Goal: Task Accomplishment & Management: Complete application form

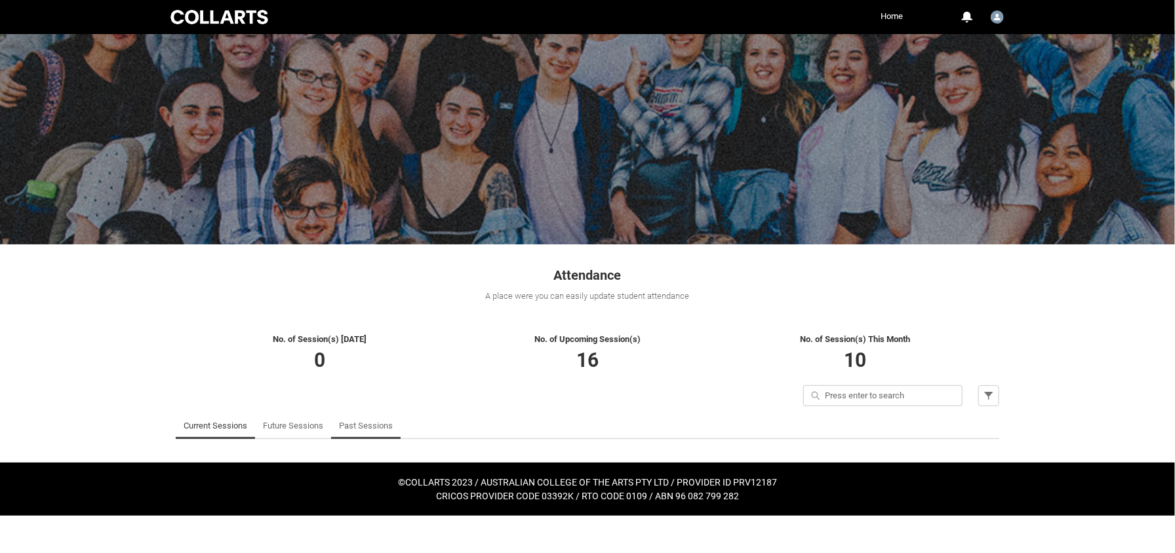
click at [372, 426] on link "Past Sessions" at bounding box center [366, 426] width 54 height 26
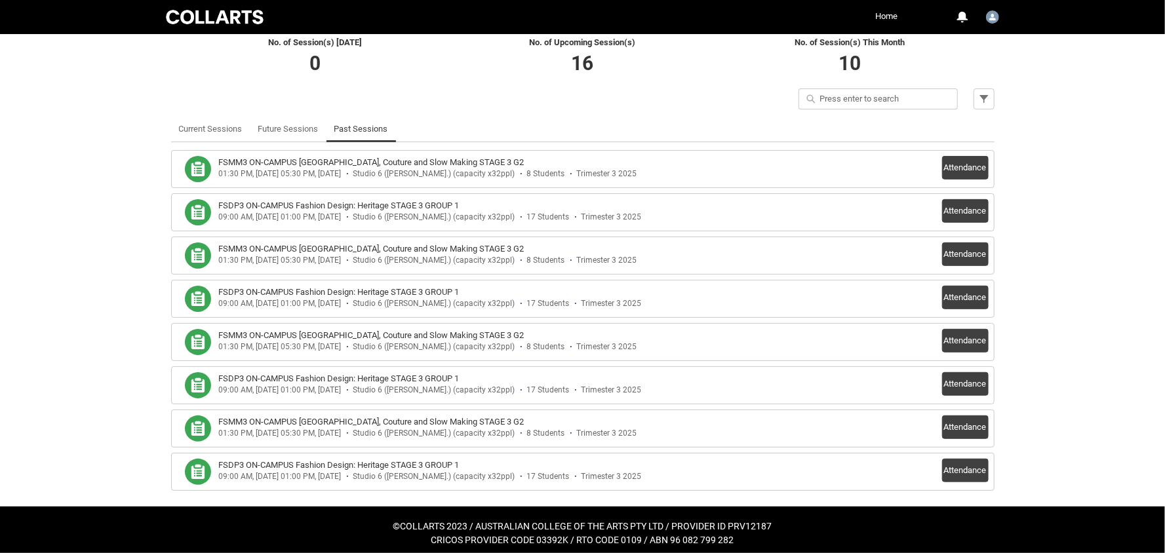
scroll to position [302, 0]
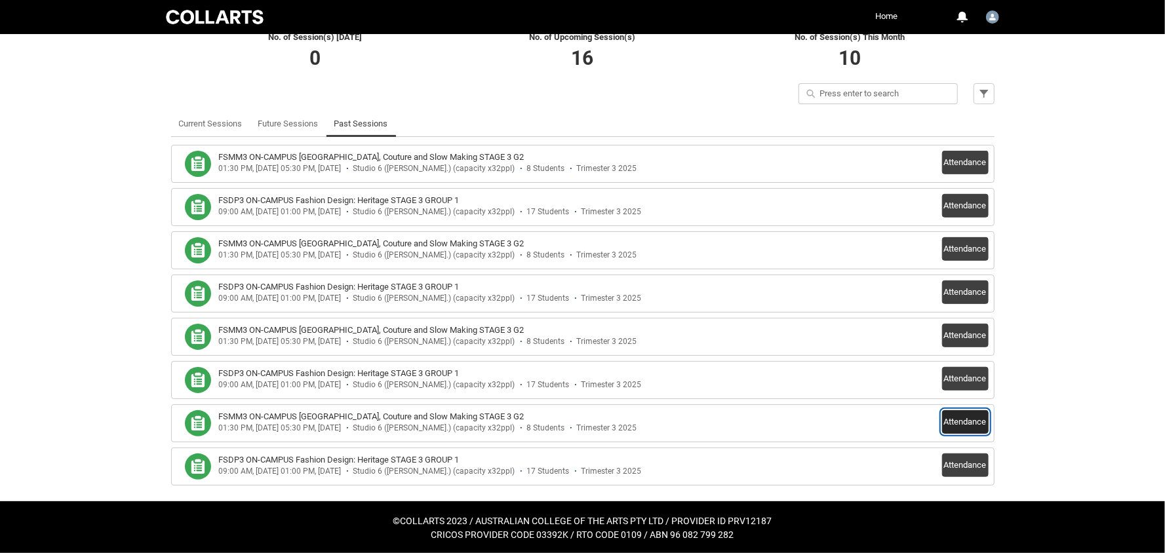
click at [968, 418] on button "Attendance" at bounding box center [965, 423] width 47 height 24
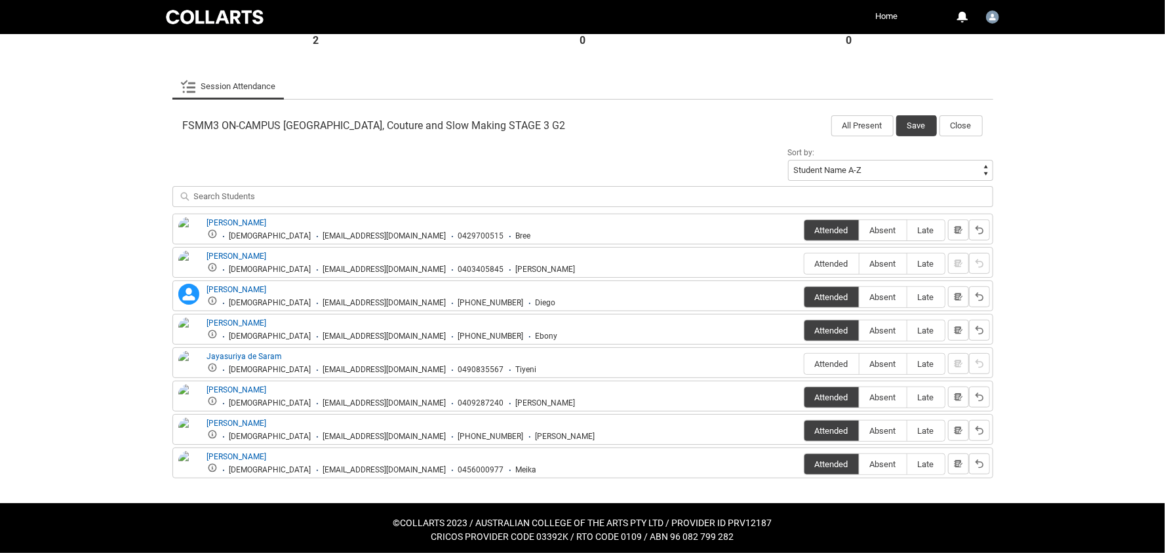
scroll to position [357, 0]
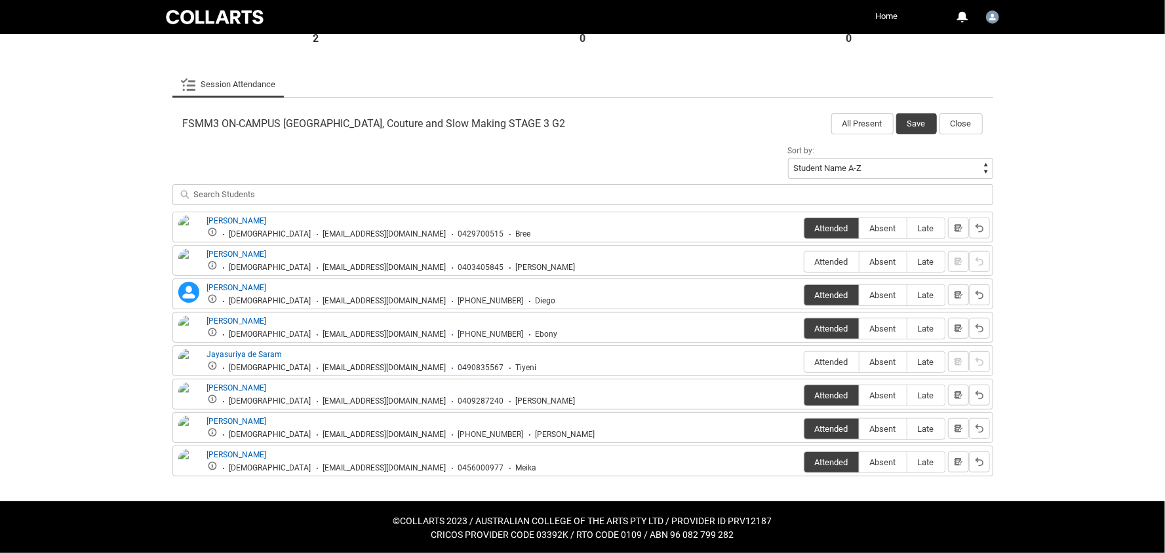
drag, startPoint x: 259, startPoint y: 298, endPoint x: 390, endPoint y: 298, distance: 131.2
click at [390, 299] on ul "Male dtapias.20241848@mycollarts.edu.au +610468796327 Diego" at bounding box center [381, 300] width 349 height 12
copy div "dtapias.20241848@mycollarts.edu.au"
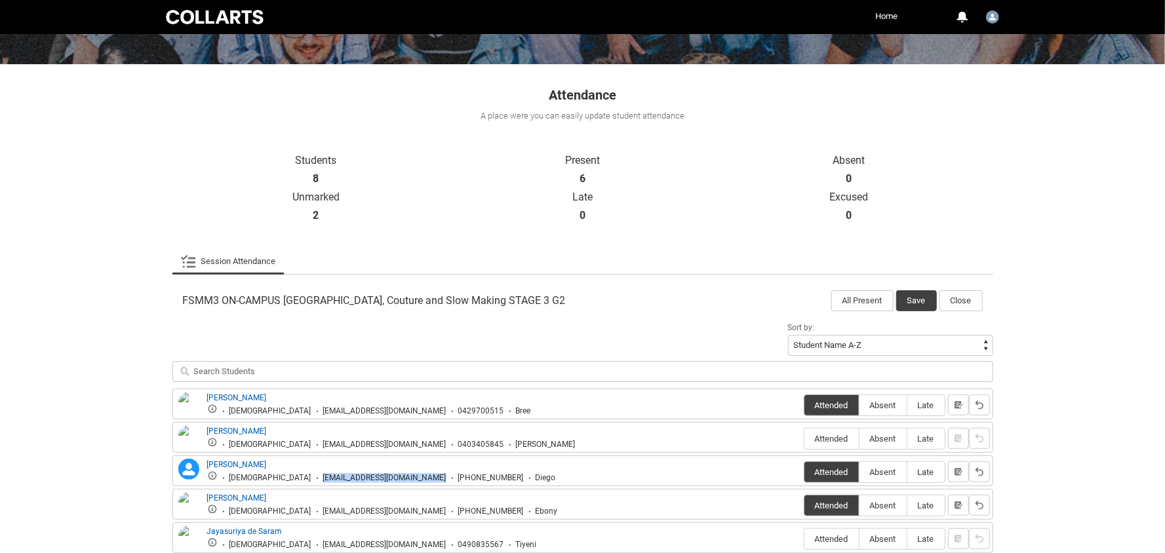
scroll to position [226, 0]
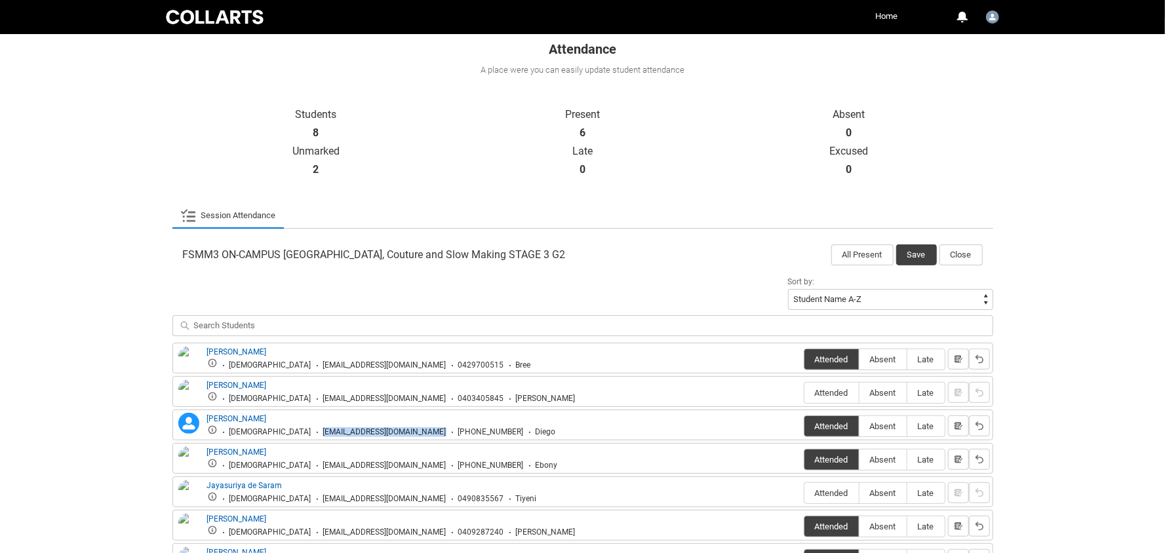
click at [203, 213] on link "Session Attendance" at bounding box center [228, 216] width 96 height 26
click at [193, 213] on icon at bounding box center [187, 215] width 14 height 12
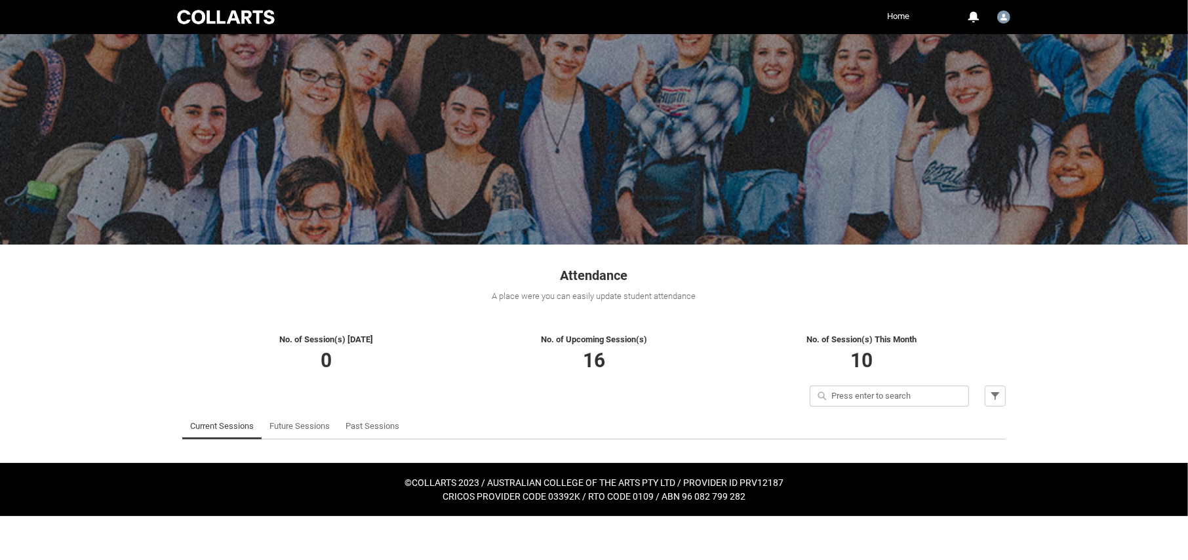
click at [201, 424] on link "Current Sessions" at bounding box center [222, 426] width 64 height 26
click at [357, 426] on link "Past Sessions" at bounding box center [373, 426] width 54 height 26
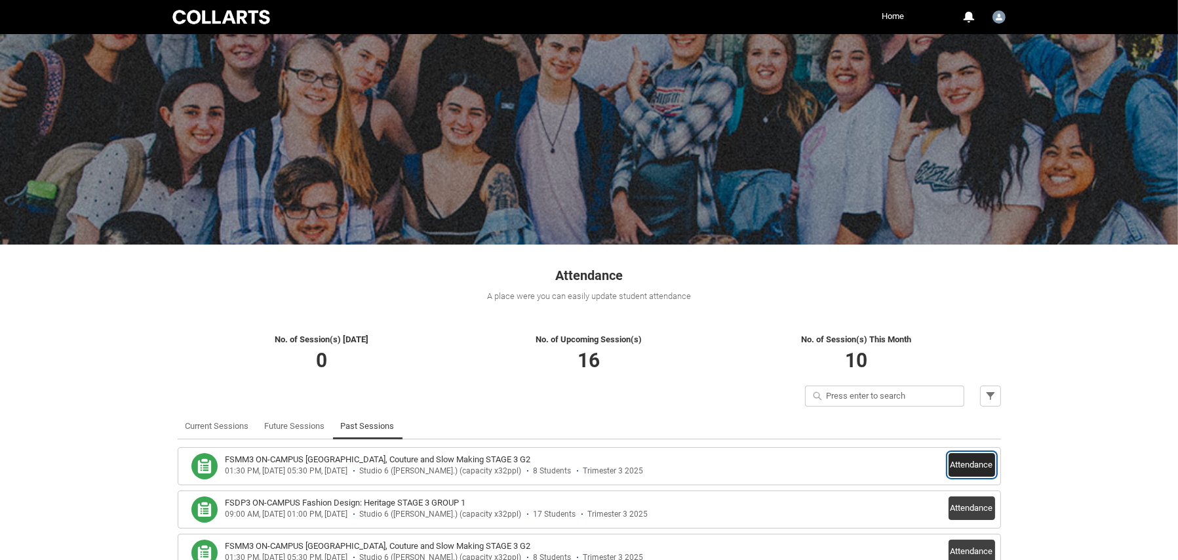
click at [971, 465] on button "Attendance" at bounding box center [972, 465] width 47 height 24
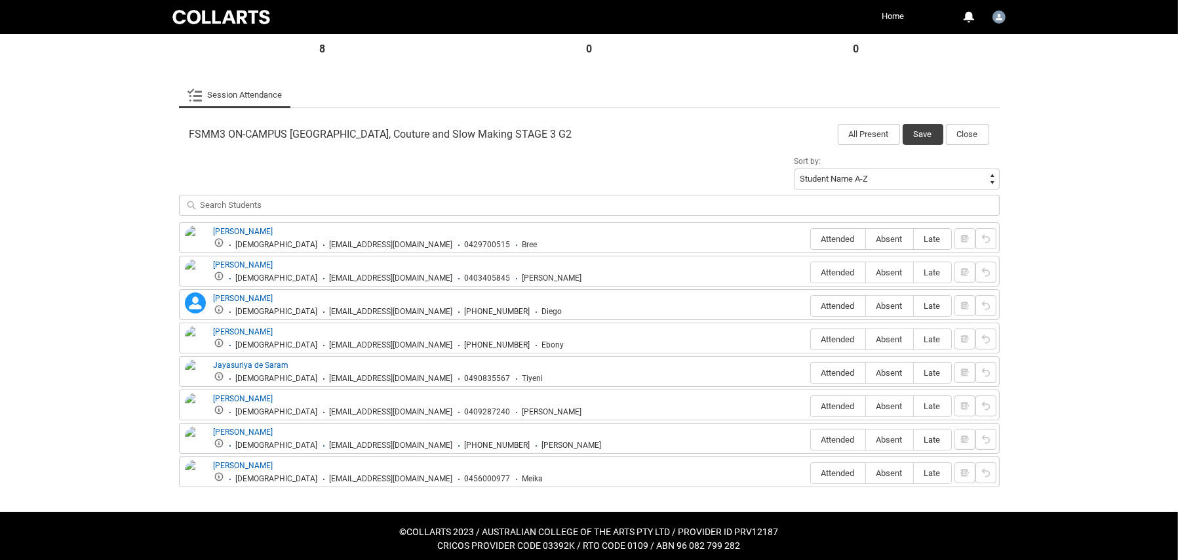
scroll to position [351, 0]
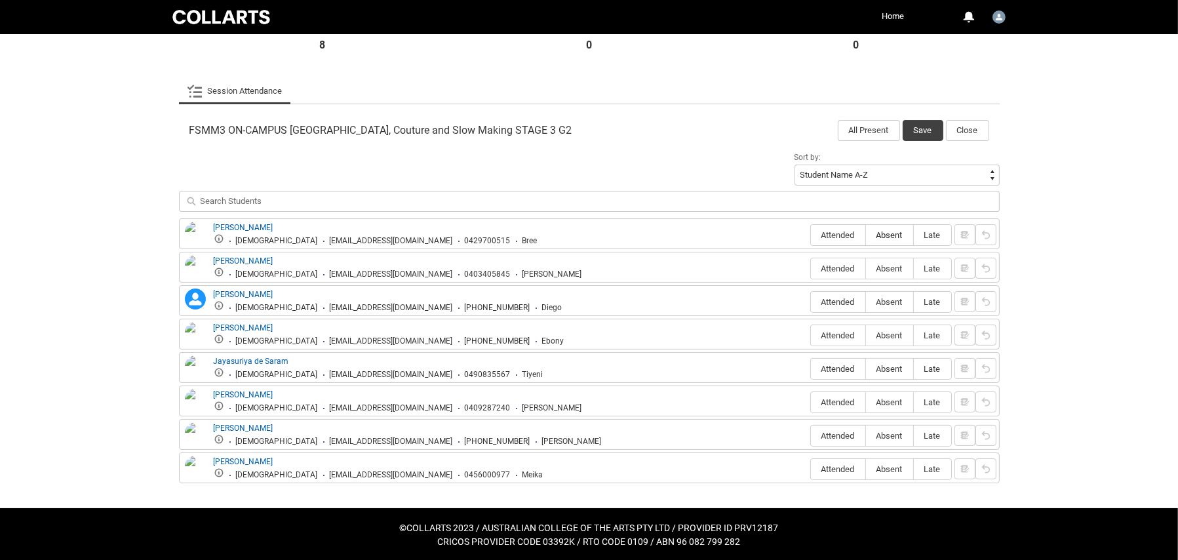
click at [891, 230] on span "Absent" at bounding box center [889, 235] width 47 height 10
click at [866, 235] on input "Absent" at bounding box center [866, 235] width 1 height 1
type lightning-radio-group "Absent"
radio input "true"
click at [833, 302] on span "Attended" at bounding box center [838, 302] width 54 height 10
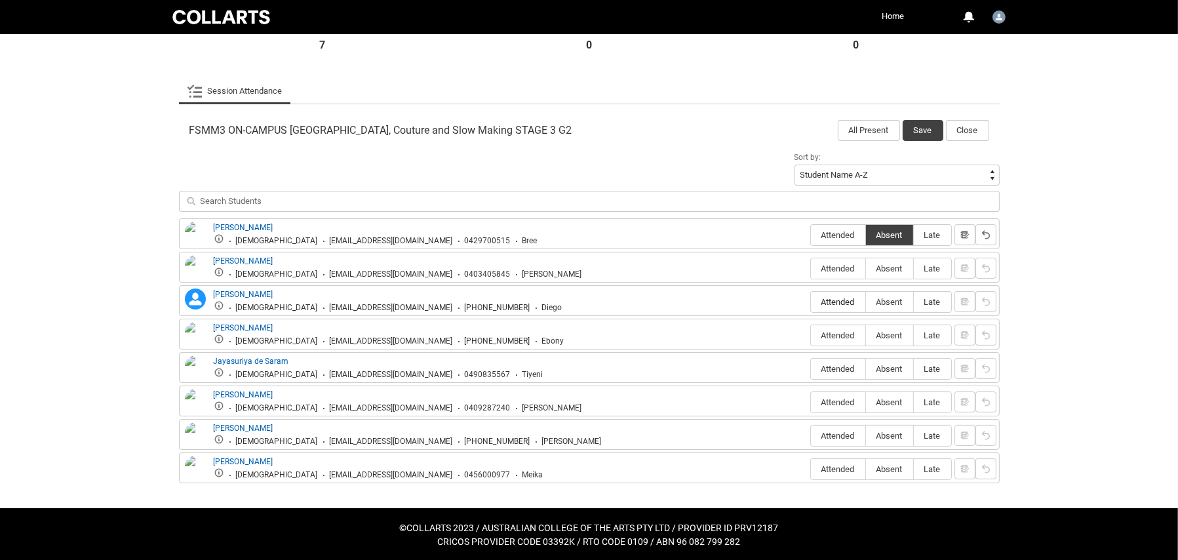
click at [811, 302] on input "Attended" at bounding box center [811, 302] width 1 height 1
type lightning-radio-group "Attended"
radio input "true"
click at [830, 332] on span "Attended" at bounding box center [838, 336] width 54 height 10
click at [811, 335] on input "Attended" at bounding box center [811, 335] width 1 height 1
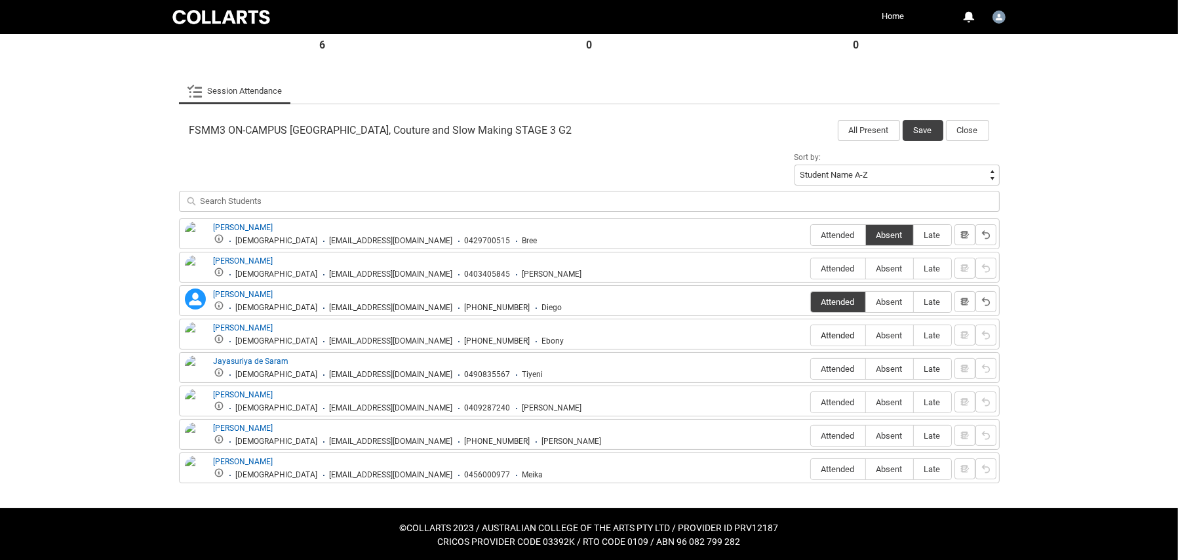
type lightning-radio-group "Attended"
radio input "true"
click at [833, 367] on span "Attended" at bounding box center [838, 369] width 54 height 10
click at [811, 369] on input "Attended" at bounding box center [811, 369] width 1 height 1
type lightning-radio-group "Attended"
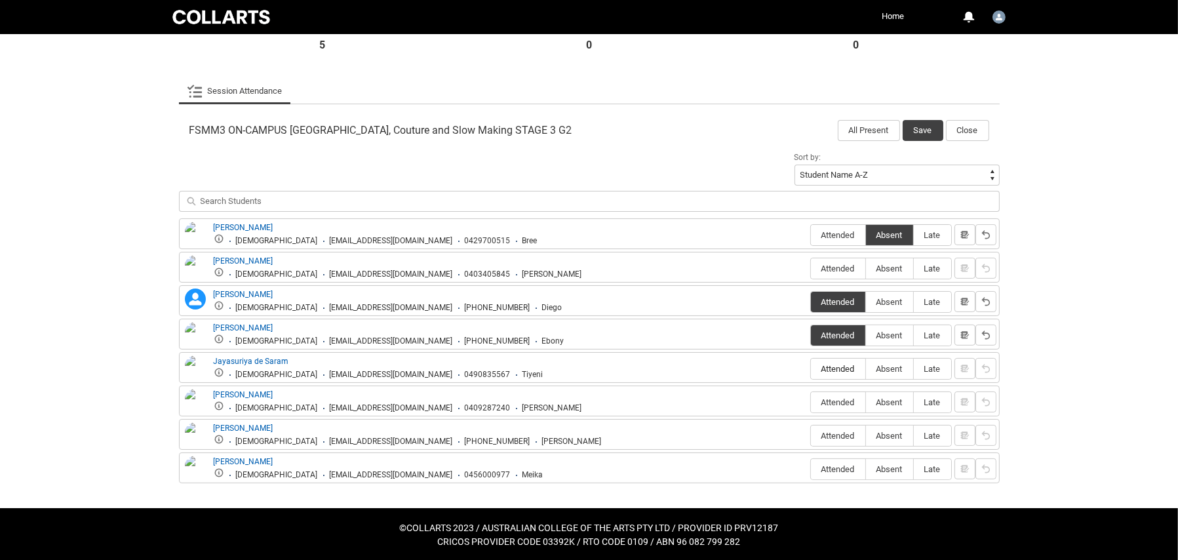
radio input "true"
click at [841, 402] on span "Attended" at bounding box center [838, 402] width 54 height 10
click at [811, 402] on input "Attended" at bounding box center [811, 402] width 1 height 1
type lightning-radio-group "Attended"
radio input "true"
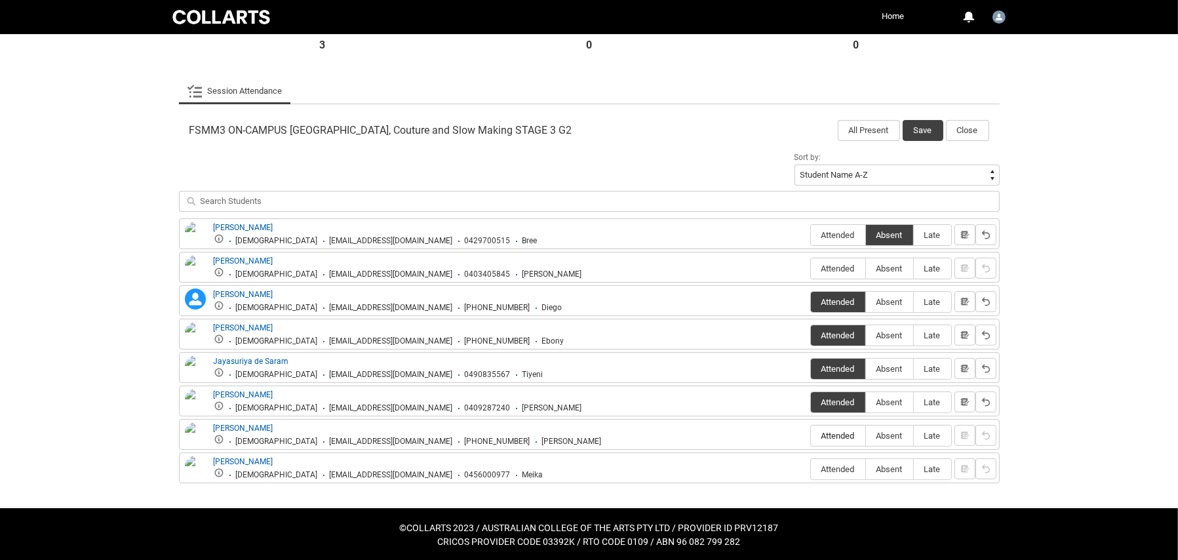
click at [832, 435] on span "Attended" at bounding box center [838, 436] width 54 height 10
click at [811, 435] on input "Attended" at bounding box center [811, 435] width 1 height 1
type lightning-radio-group "Attended"
radio input "true"
click at [836, 465] on span "Attended" at bounding box center [838, 469] width 54 height 10
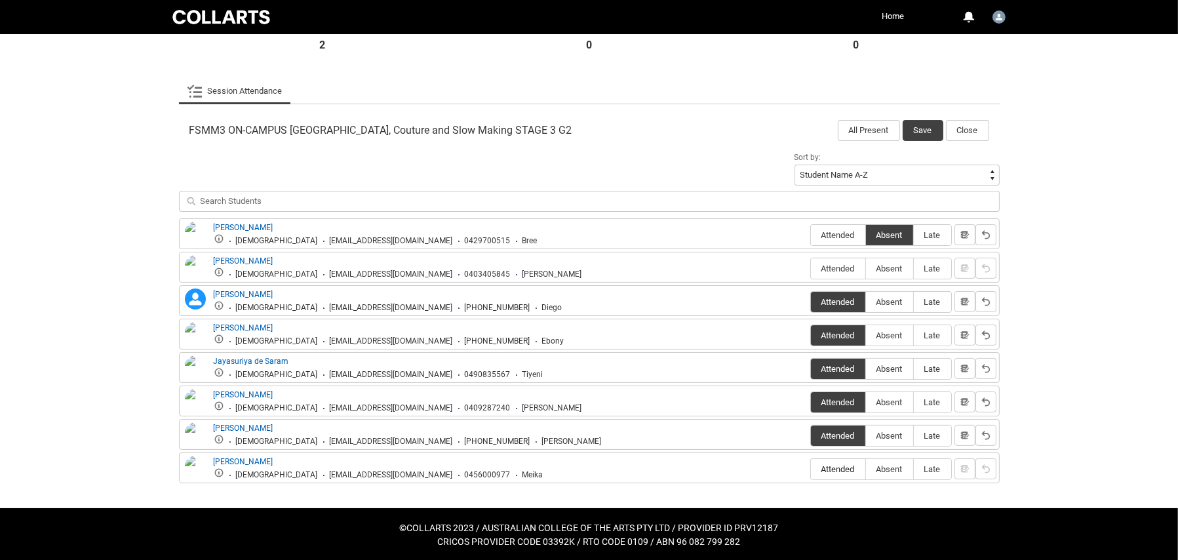
click at [811, 469] on input "Attended" at bounding box center [811, 469] width 1 height 1
type lightning-radio-group "Attended"
radio input "true"
click at [894, 266] on span "Absent" at bounding box center [889, 269] width 47 height 10
click at [866, 268] on input "Absent" at bounding box center [866, 268] width 1 height 1
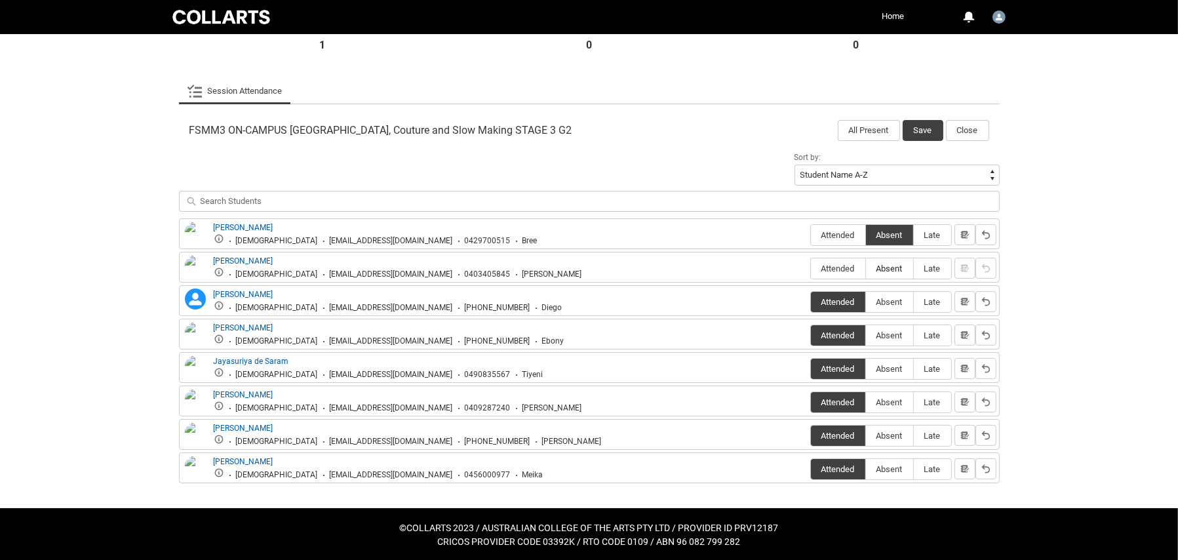
type lightning-radio-group "Absent"
radio input "true"
click at [920, 127] on button "Save" at bounding box center [923, 130] width 41 height 21
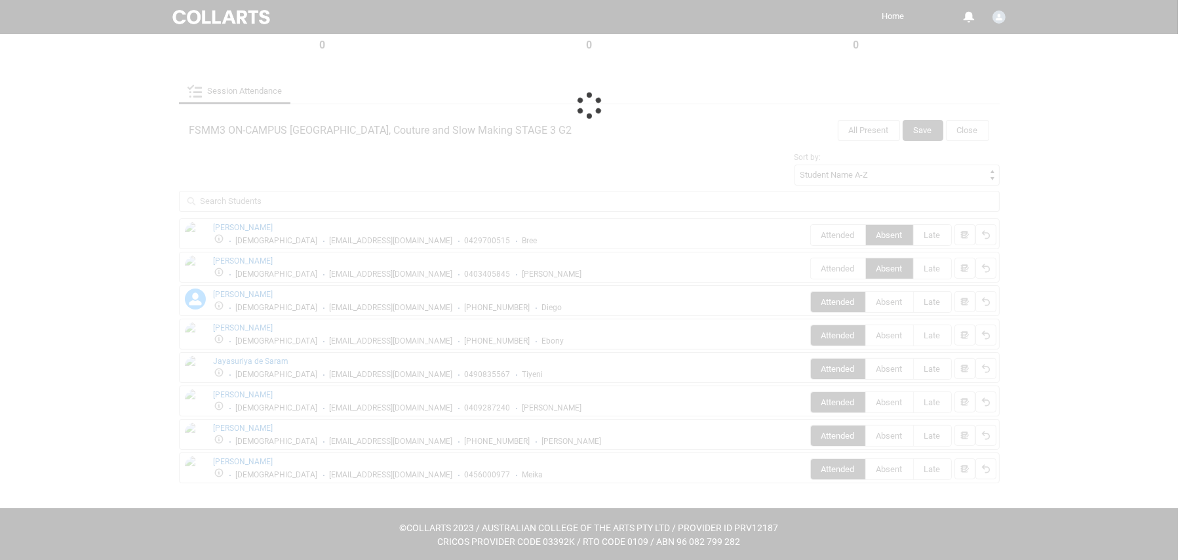
scroll to position [296, 0]
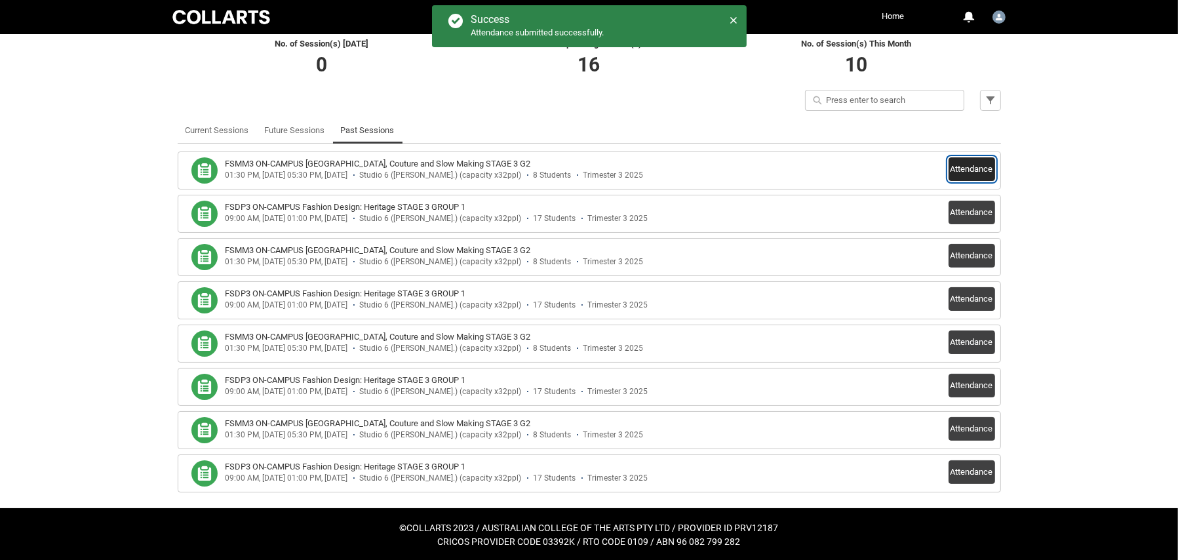
click at [968, 167] on button "Attendance" at bounding box center [972, 169] width 47 height 24
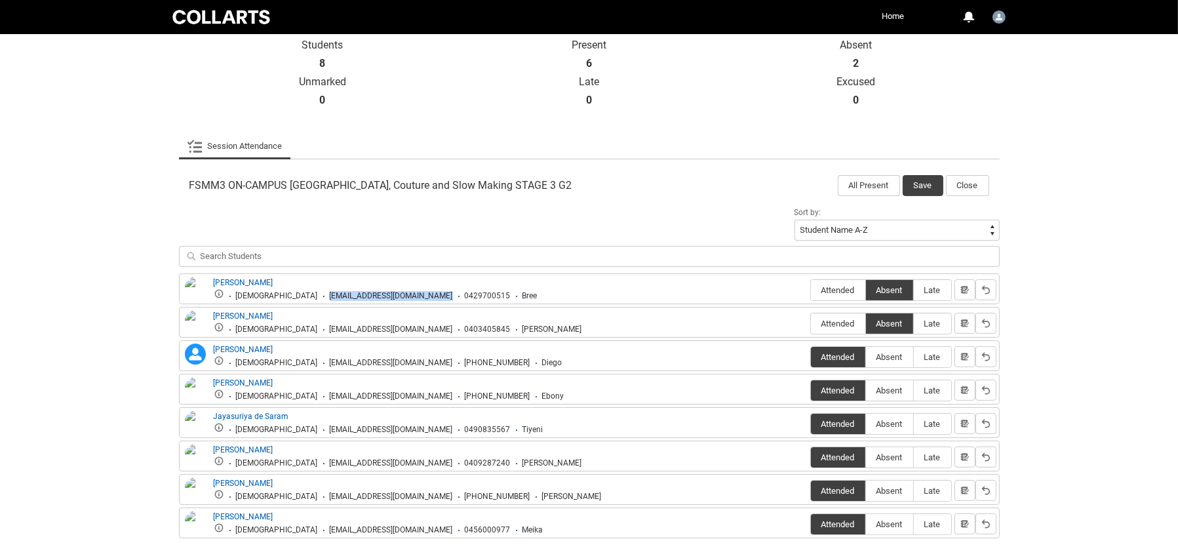
drag, startPoint x: 273, startPoint y: 292, endPoint x: 414, endPoint y: 303, distance: 142.0
click at [414, 303] on div "Brianna Hudson Female bhudson.20252650@mycollarts.edu.au 0429700515 Bree Attend…" at bounding box center [589, 288] width 821 height 31
copy div "bhudson.20252650@mycollarts.edu.au"
